Goal: Information Seeking & Learning: Learn about a topic

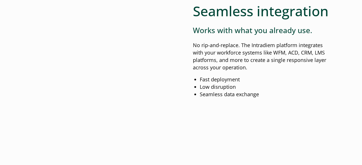
scroll to position [658, 0]
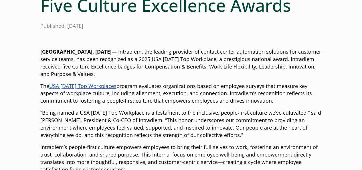
scroll to position [86, 0]
